Goal: Check status: Check status

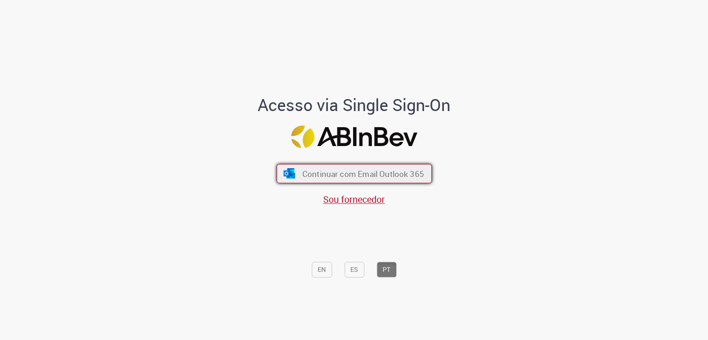
click at [337, 181] on button "Continuar com Email Outlook 365" at bounding box center [354, 173] width 155 height 19
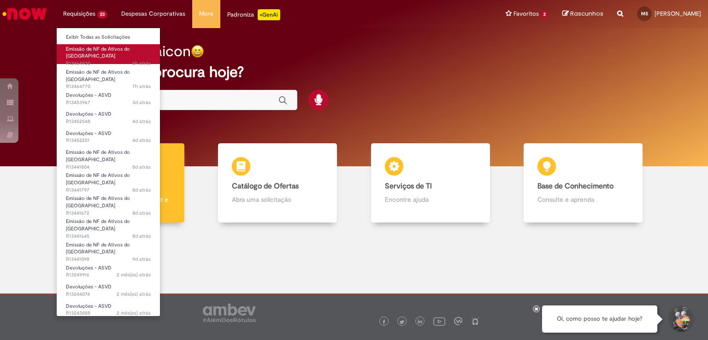
click at [78, 46] on span "Emissão de NF de Ativos do [GEOGRAPHIC_DATA]" at bounding box center [98, 53] width 64 height 14
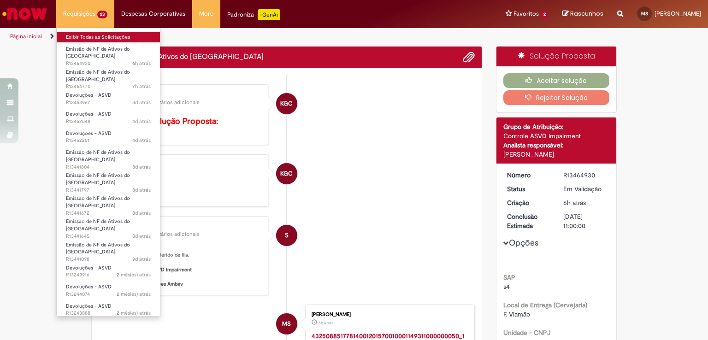
click at [90, 35] on link "Exibir Todas as Solicitações" at bounding box center [108, 37] width 103 height 10
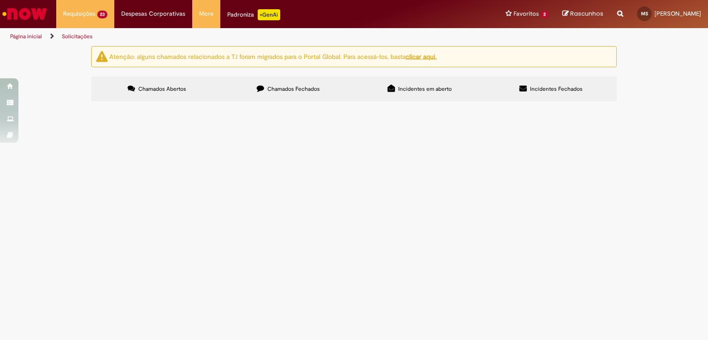
click at [0, 0] on span "ZAFFARI NOVA STA RITA 30/08 6101989476 FDZ6C93 114931" at bounding box center [0, 0] width 0 height 0
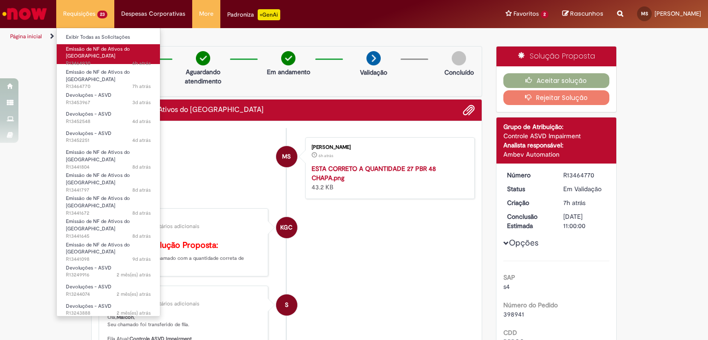
click at [101, 44] on link "Emissão de NF de Ativos do ASVD 6h atrás 6 horas atrás R13464930" at bounding box center [108, 54] width 103 height 20
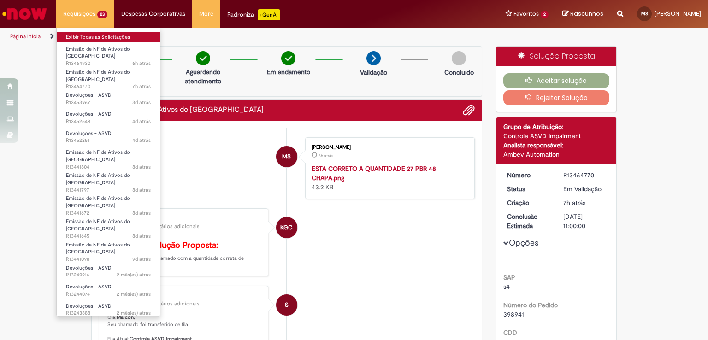
click at [94, 35] on link "Exibir Todas as Solicitações" at bounding box center [108, 37] width 103 height 10
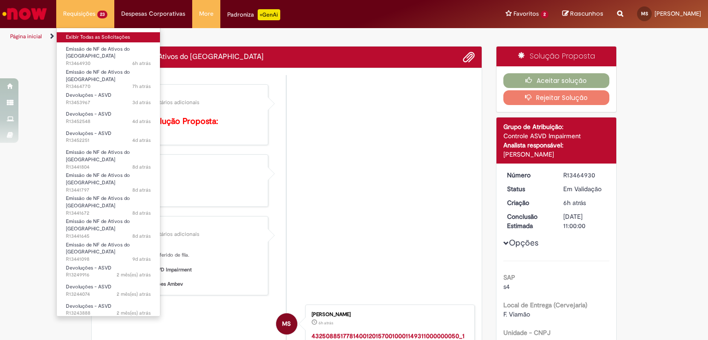
click at [107, 37] on link "Exibir Todas as Solicitações" at bounding box center [108, 37] width 103 height 10
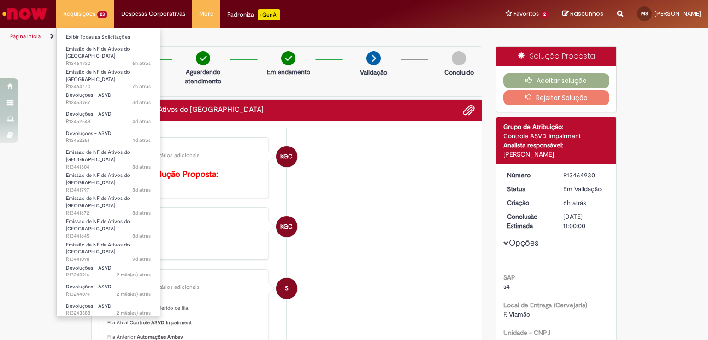
click at [86, 8] on li "Requisições 23 Exibir Todas as Solicitações Emissão de NF de Ativos do ASVD 6h …" at bounding box center [85, 14] width 58 height 28
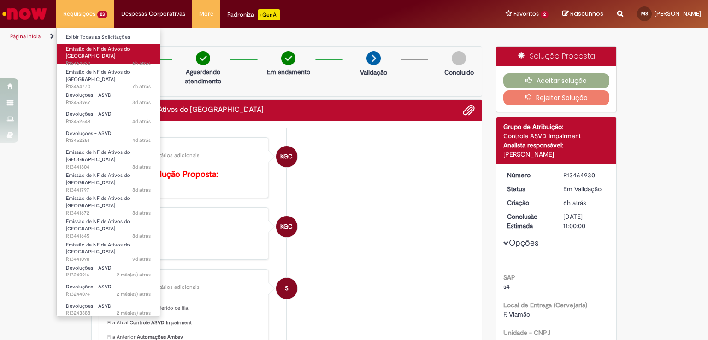
click at [97, 45] on link "Emissão de NF de Ativos do ASVD 6h atrás 6 horas atrás R13464930" at bounding box center [108, 54] width 103 height 20
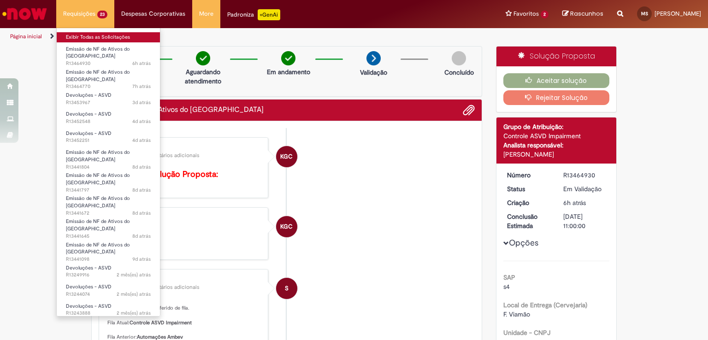
click at [116, 40] on link "Exibir Todas as Solicitações" at bounding box center [108, 37] width 103 height 10
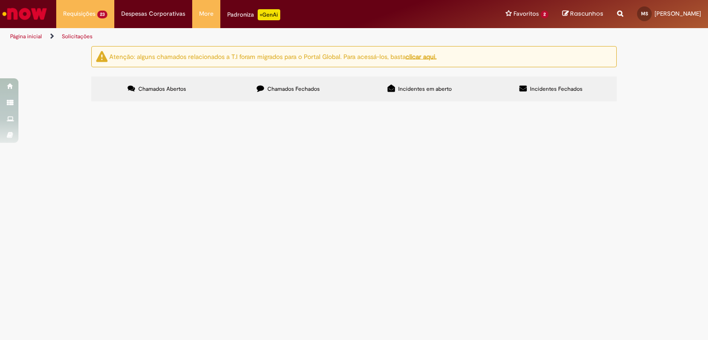
click at [282, 82] on label "Chamados Fechados" at bounding box center [288, 89] width 131 height 25
click at [0, 0] on span "CEREALISTA OLIVEIRA 30/08 6101989415 RXU5J55 114935" at bounding box center [0, 0] width 0 height 0
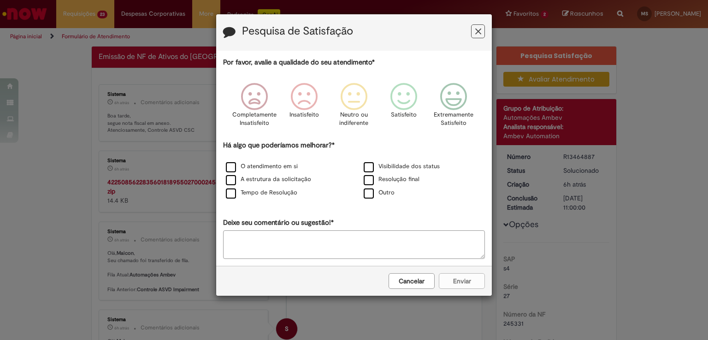
click at [479, 35] on icon "Feedback" at bounding box center [478, 32] width 6 height 10
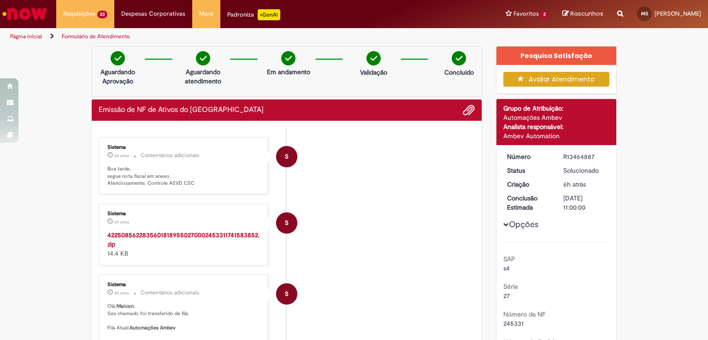
click at [194, 235] on strong "42250856228356018189550270002453311741583852.zip" at bounding box center [183, 240] width 152 height 18
